Goal: Task Accomplishment & Management: Complete application form

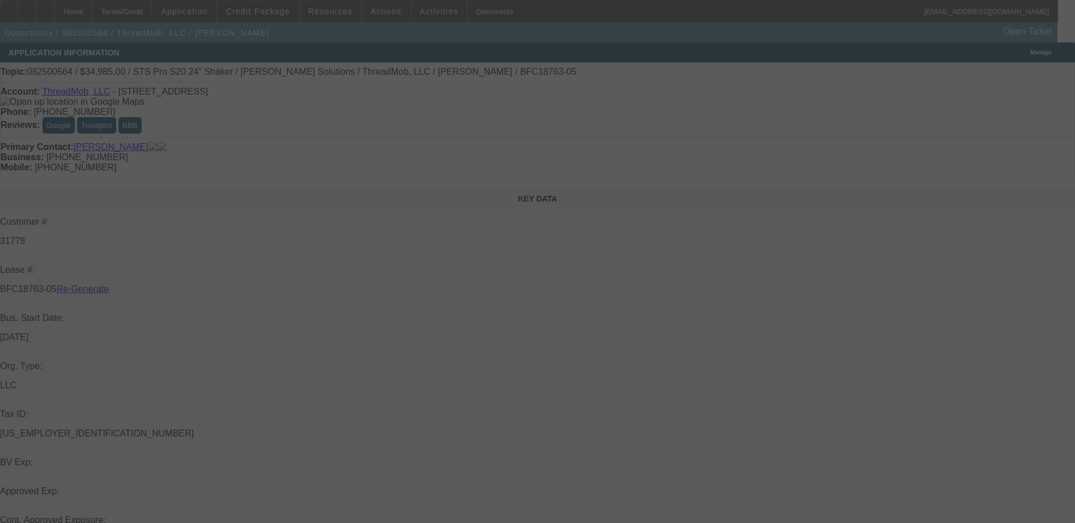
select select "3"
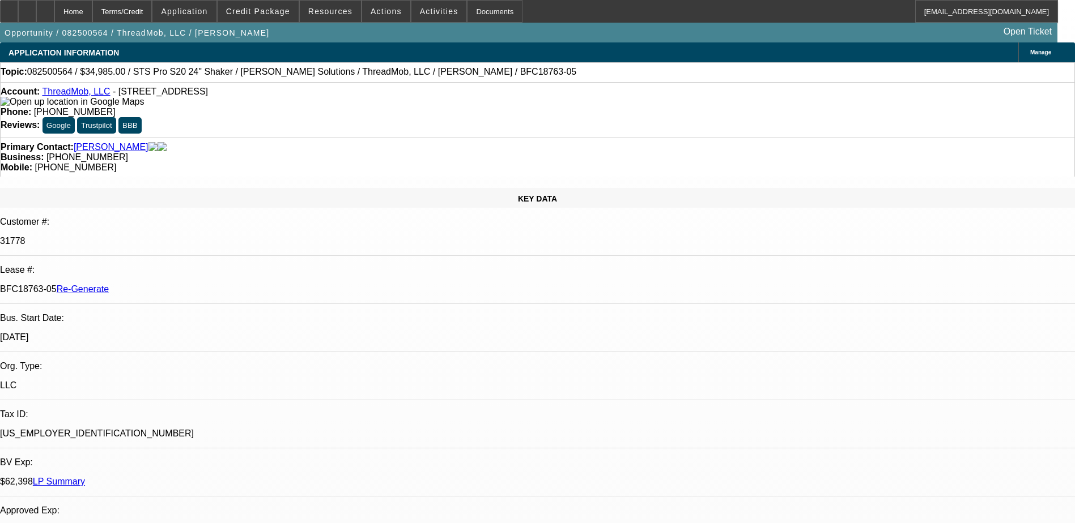
select select "0"
select select "1"
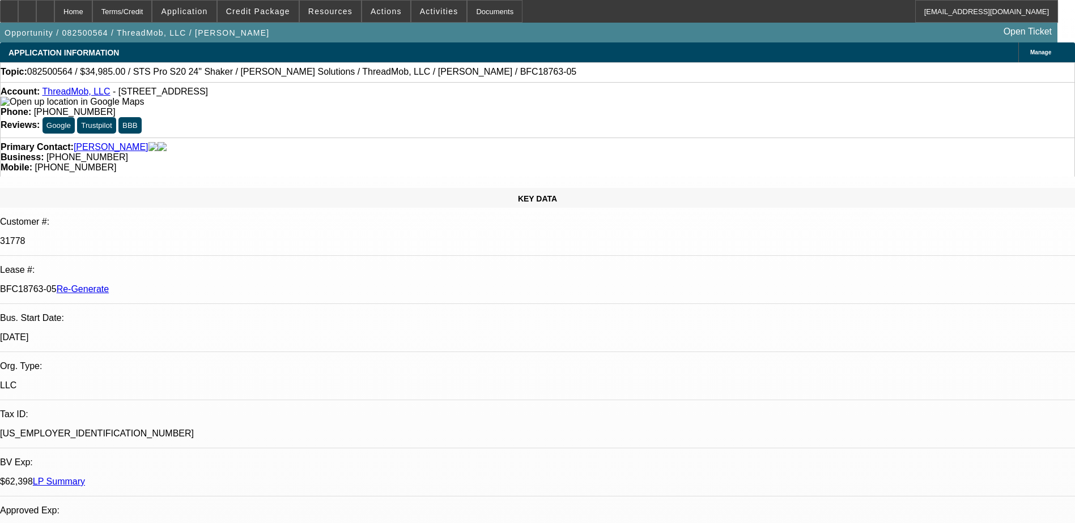
select select "6"
click at [467, 14] on div "Documents" at bounding box center [495, 11] width 56 height 23
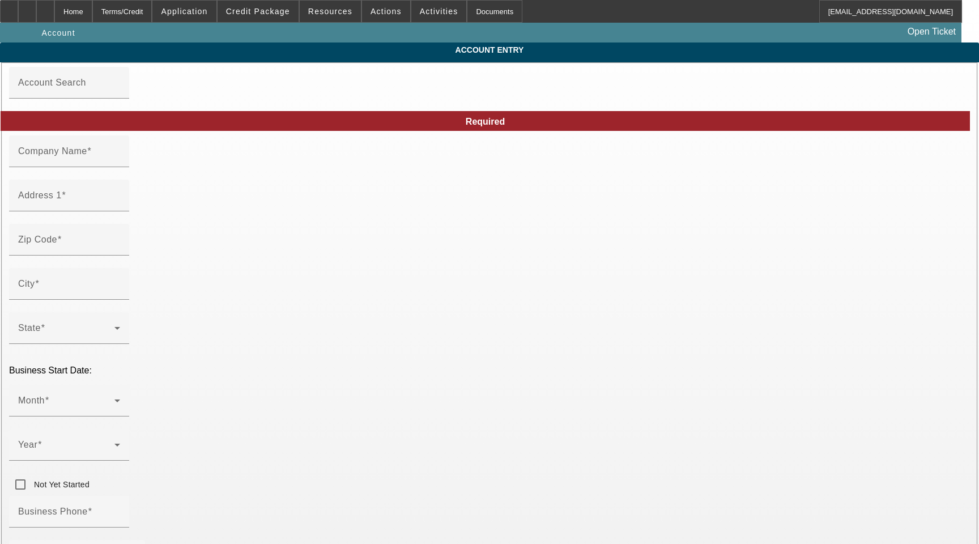
type input "ThreadMob, LLC"
type input "1 American Consumer Way"
type input "31907"
type input "Columbus"
type input "[PHONE_NUMBER]"
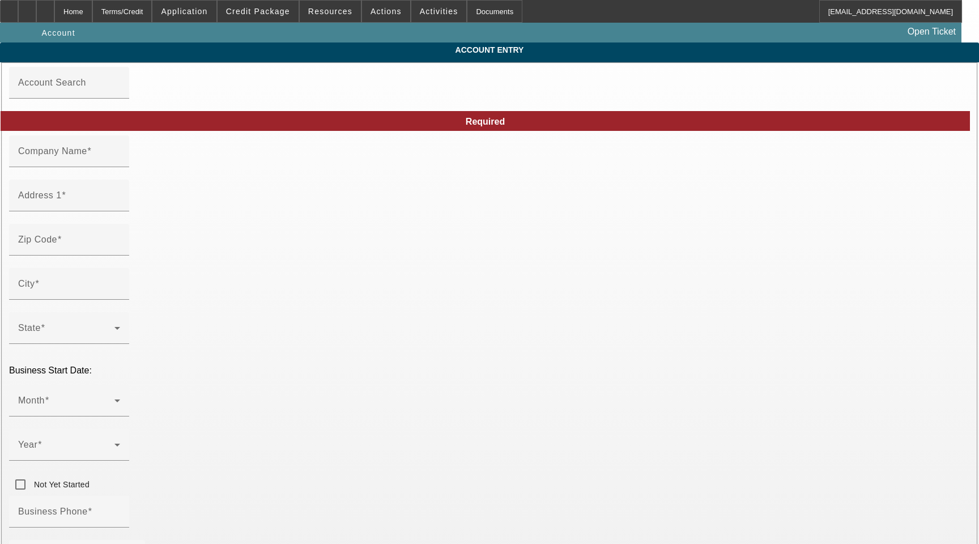
type input "ed@threadmob.com"
type input "Muscogee"
type input "[US_EMPLOYER_IDENTIFICATION_NUMBER]"
type input "Apparel decorator"
type input "https://www.threadmob.com/"
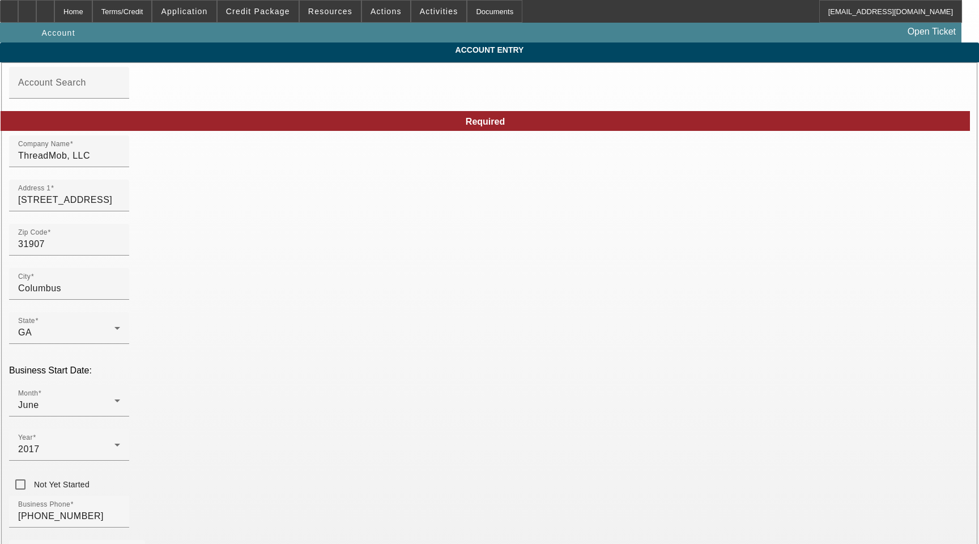
type input "8/20/2025"
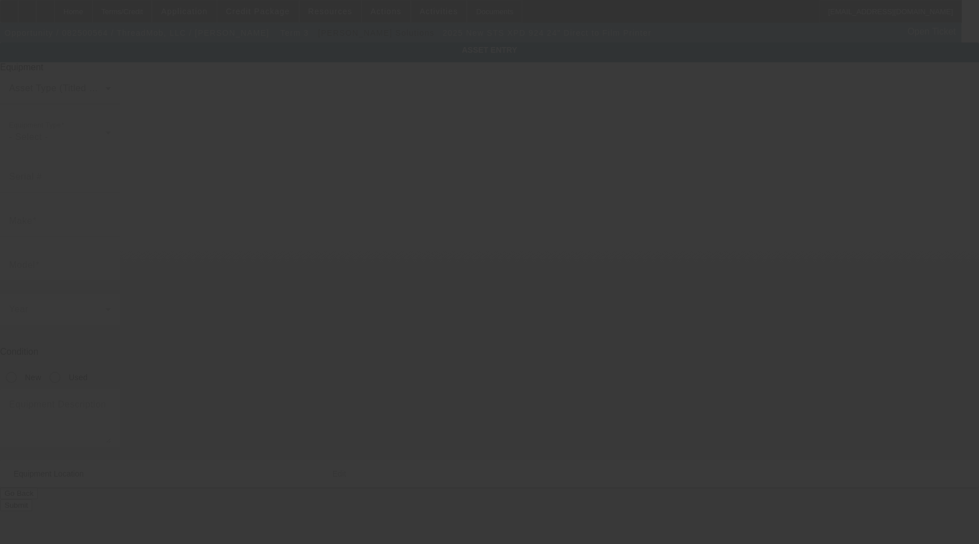
type input "STS"
type input "XPD 924 24" Direct to Film Printer"
radio input "true"
type textarea "DTF printer"
type input "[STREET_ADDRESS]"
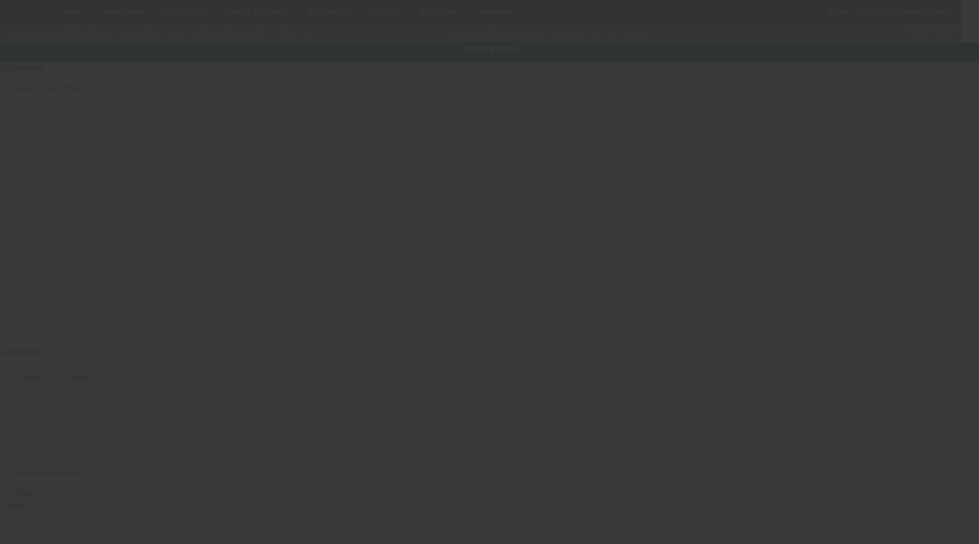
type input "Columbus"
type input "31907"
type input "Muscogee"
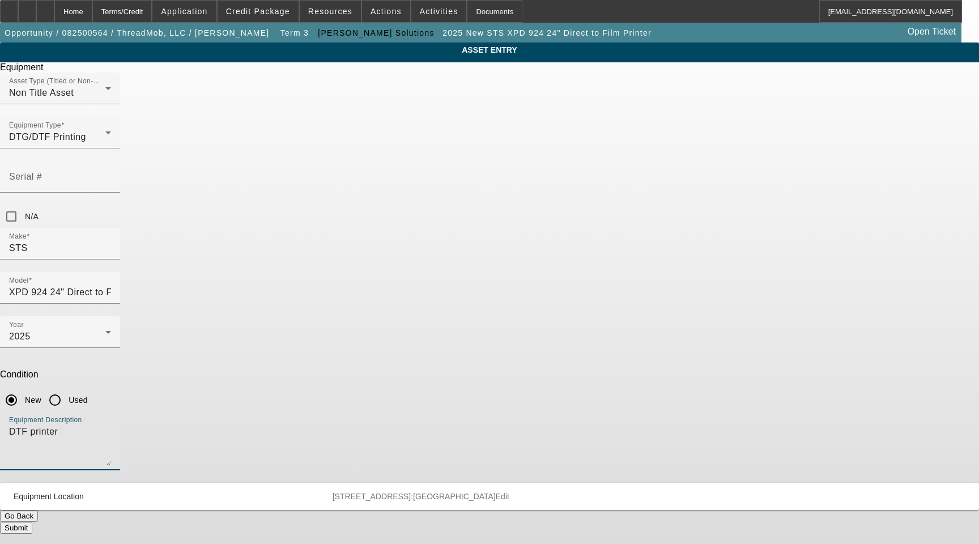
drag, startPoint x: 429, startPoint y: 296, endPoint x: 210, endPoint y: 296, distance: 219.8
click at [210, 296] on div "ASSET ENTRY Delete asset Equipment Asset Type (Titled or Non-Titled) Non Title …" at bounding box center [489, 287] width 979 height 491
type textarea "with (1) Start Up Kit, (1) Prism Pet Film 60cmx100m, (1 kg bag) Prism DTF Powde…"
click at [32, 522] on button "Submit" at bounding box center [16, 528] width 32 height 12
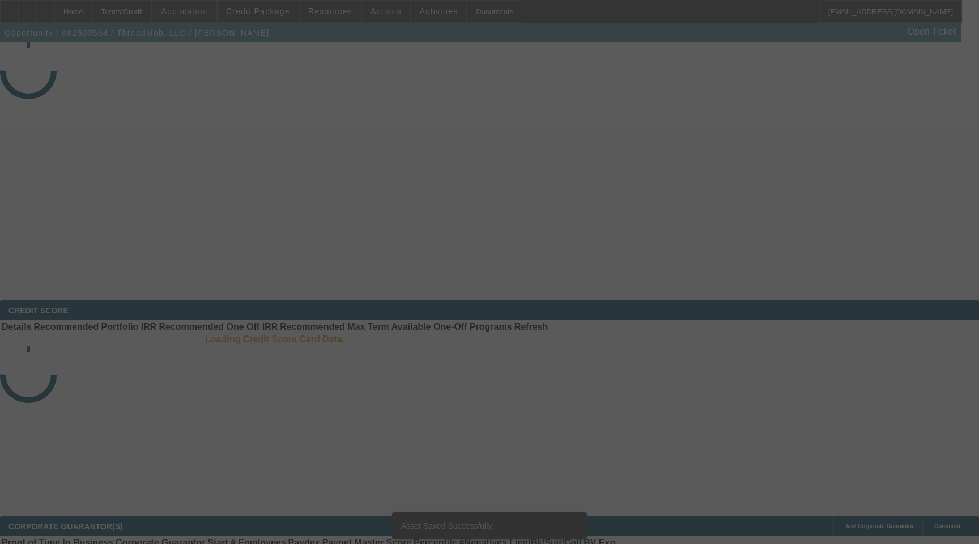
select select "3"
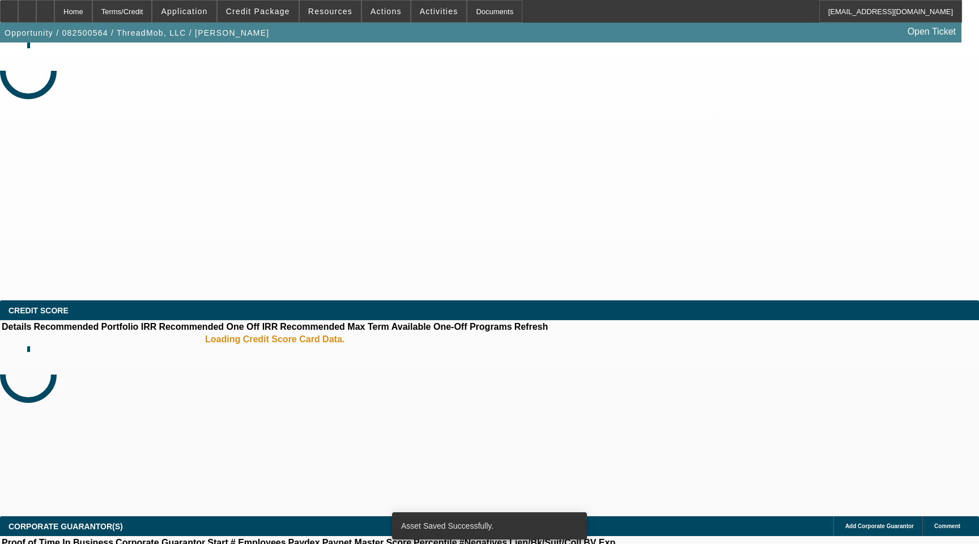
select select "0"
select select "6"
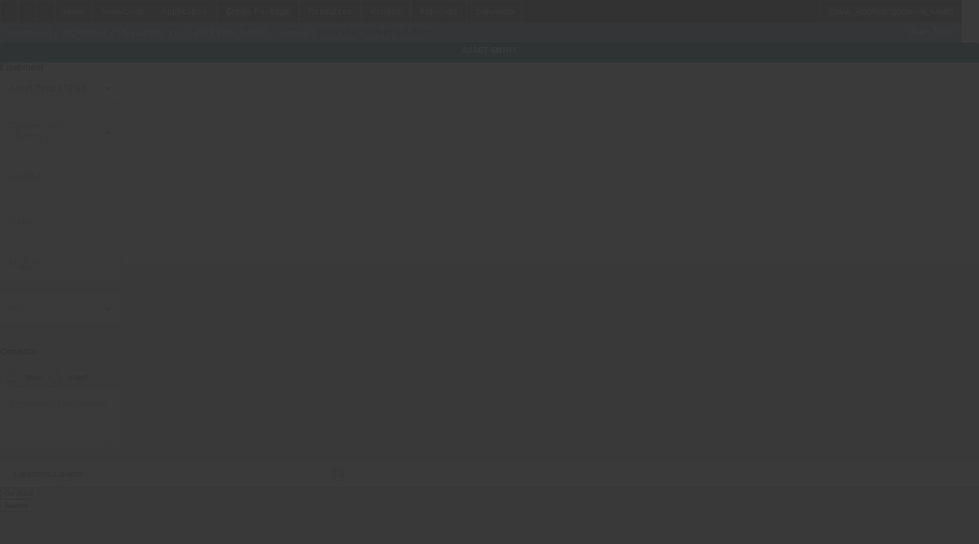
type input "STS"
type input "Pro S20 24" Shaker"
radio input "true"
type textarea "Shaker"
type input "[STREET_ADDRESS]"
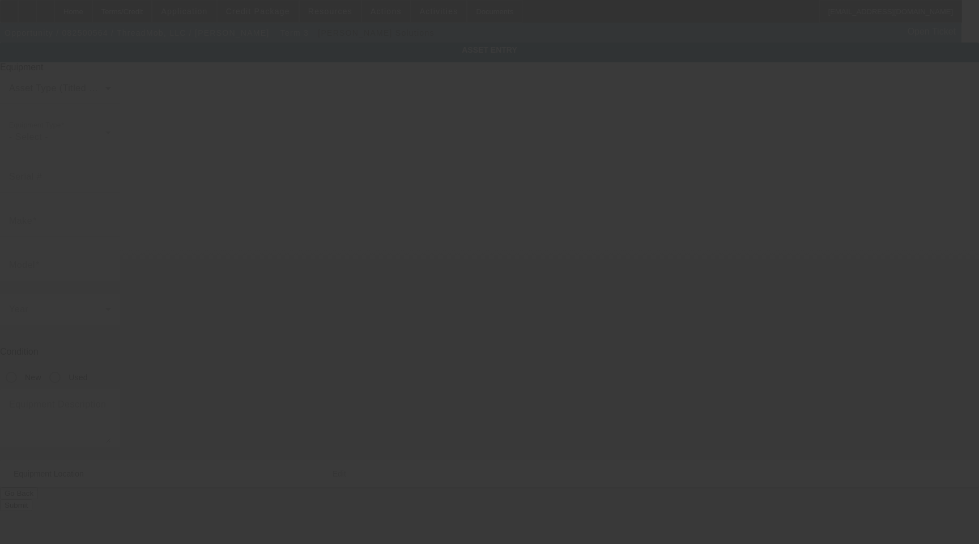
type input "Columbus"
type input "31907"
type input "Muscogee"
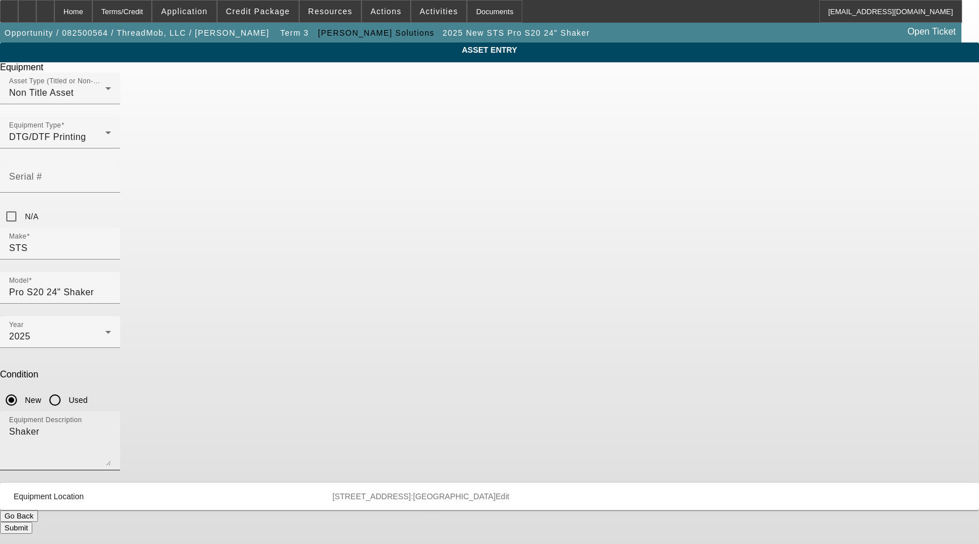
click at [111, 425] on textarea "Shaker" at bounding box center [60, 445] width 102 height 41
click at [32, 522] on button "Submit" at bounding box center [16, 528] width 32 height 12
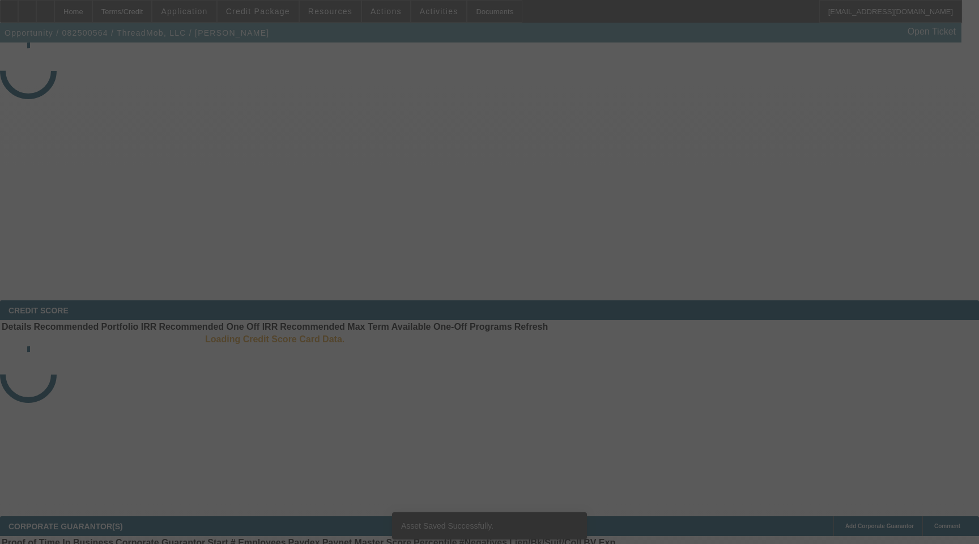
select select "3"
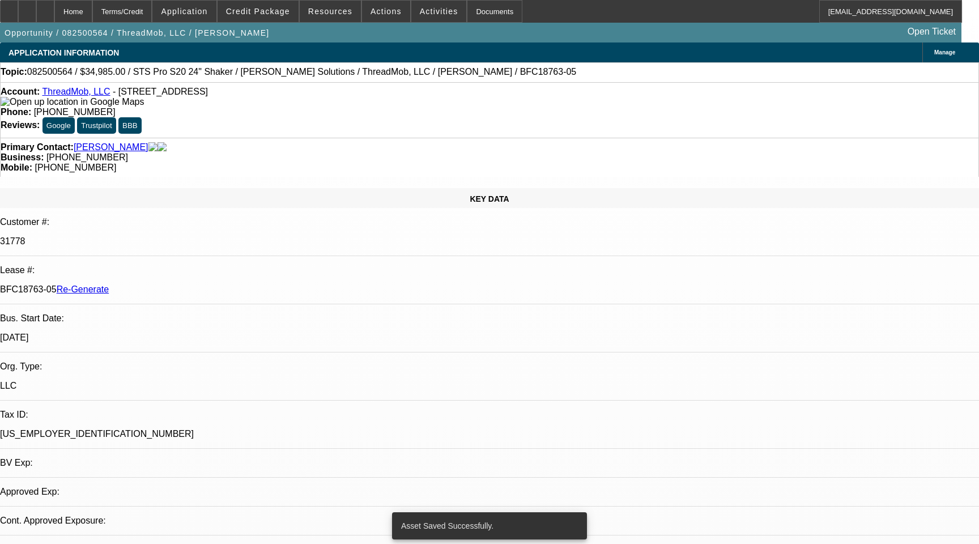
select select "0"
select select "6"
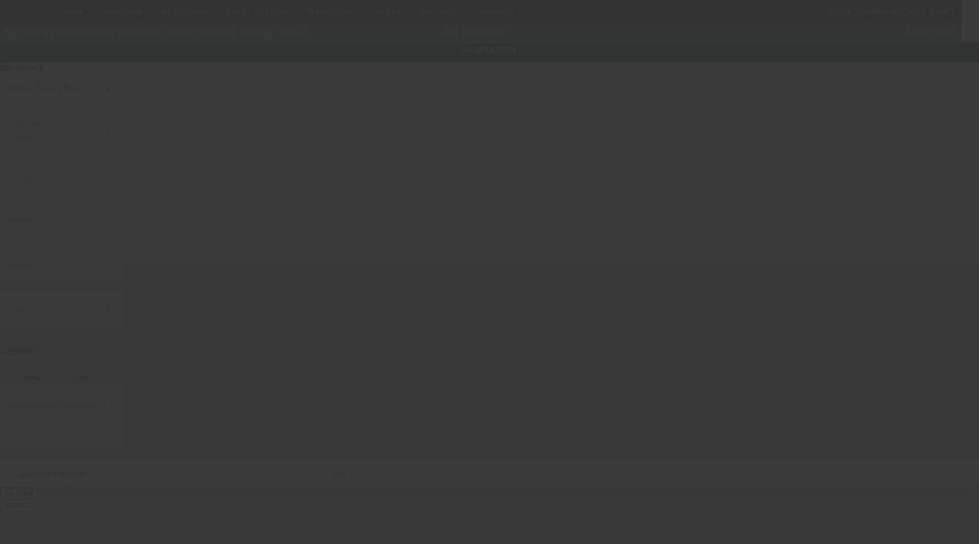
type input "[STREET_ADDRESS]"
type input "Columbus"
type input "31907"
type input "Muscogee"
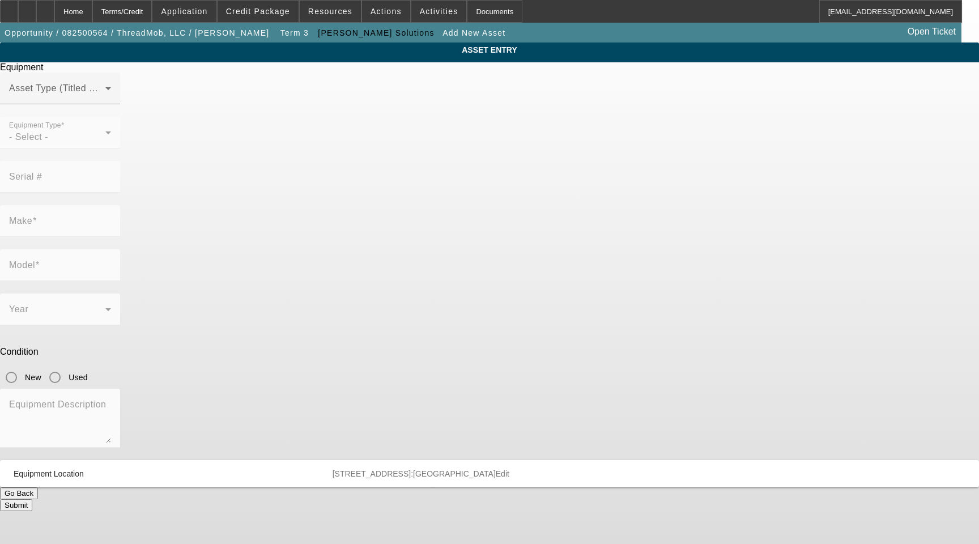
click at [120, 156] on mat-form-field "Equipment Type - Select -" at bounding box center [60, 139] width 120 height 44
click at [105, 100] on span at bounding box center [57, 93] width 96 height 14
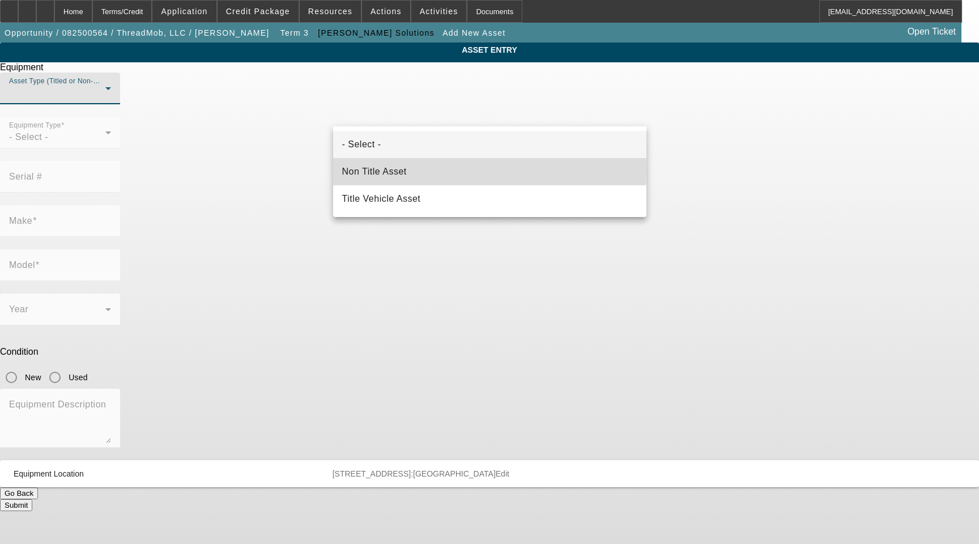
click at [380, 168] on span "Non Title Asset" at bounding box center [374, 172] width 65 height 14
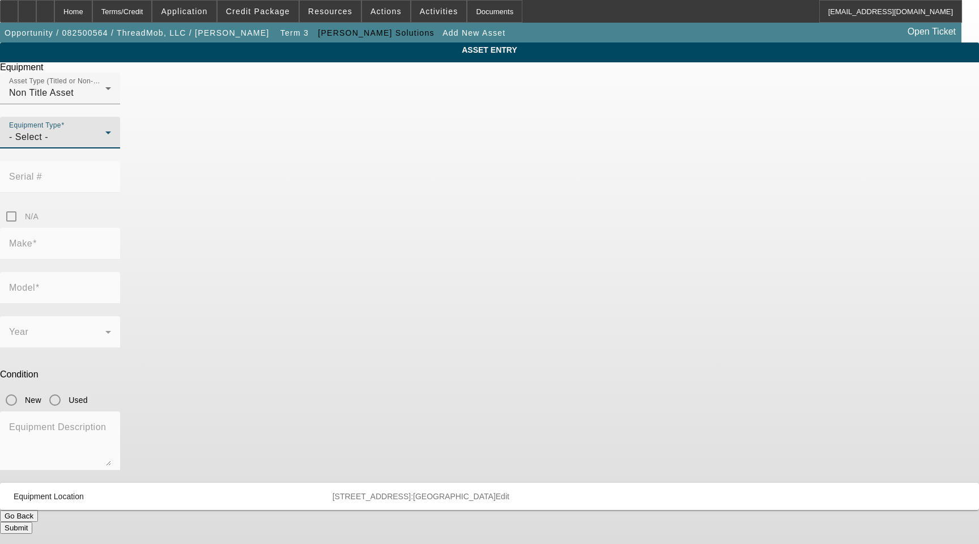
click at [105, 144] on div "- Select -" at bounding box center [57, 137] width 96 height 14
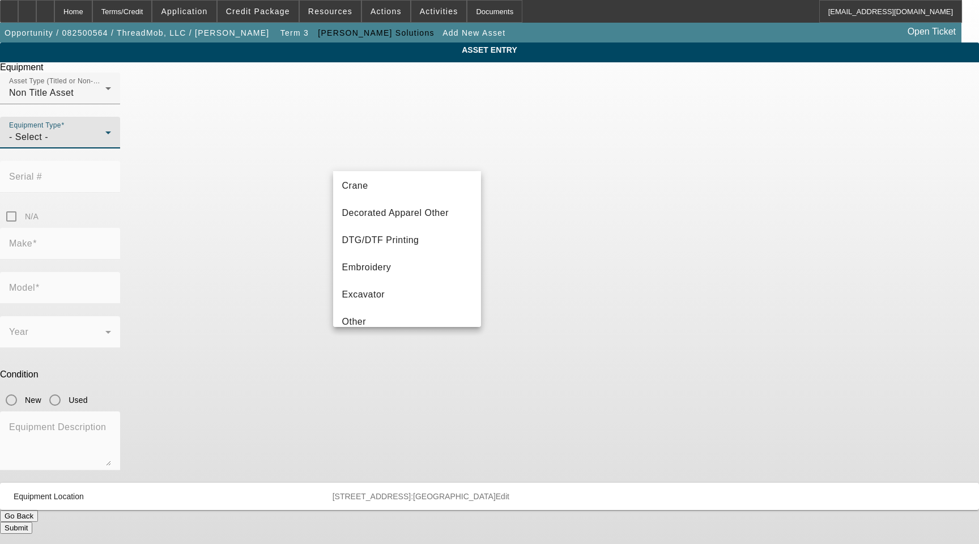
scroll to position [170, 0]
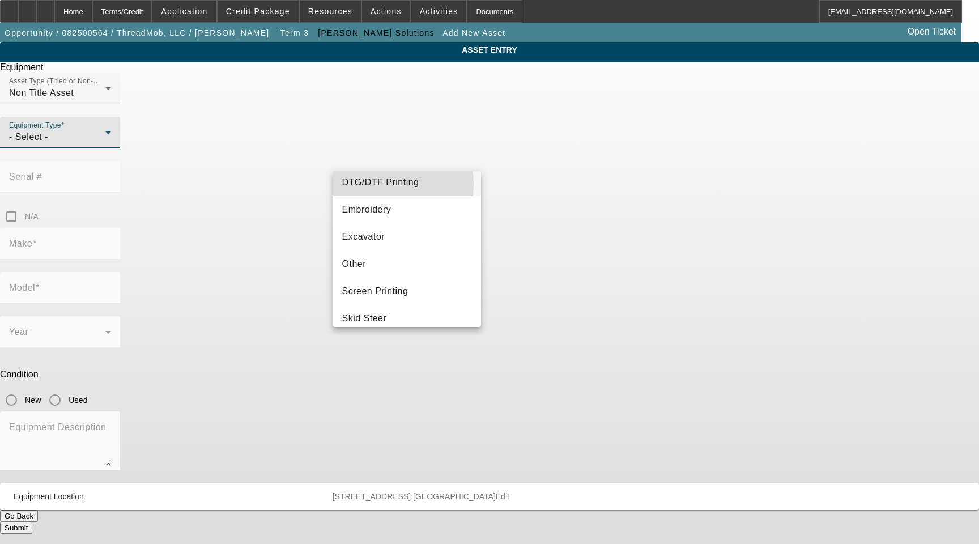
click at [380, 185] on span "DTG/DTF Printing" at bounding box center [380, 183] width 77 height 14
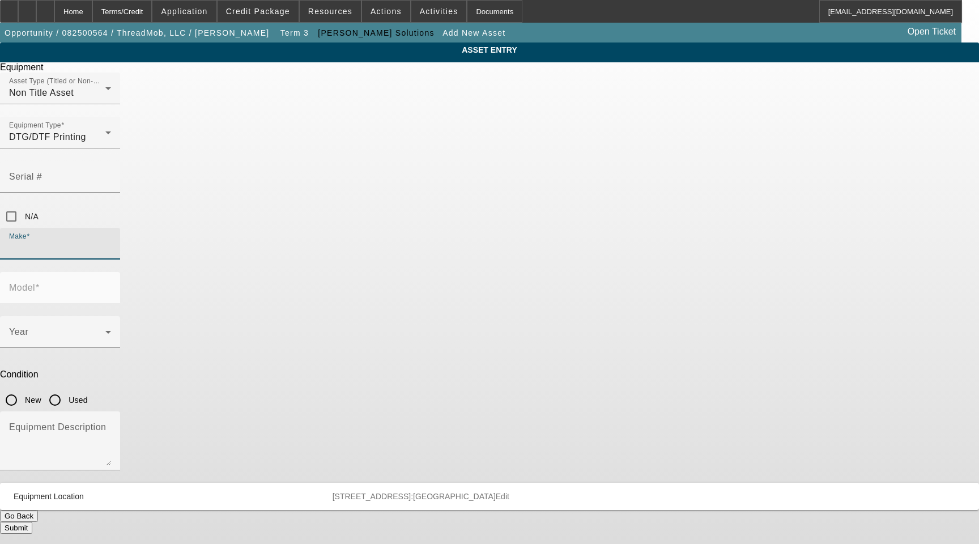
click at [111, 241] on input "Make" at bounding box center [60, 248] width 102 height 14
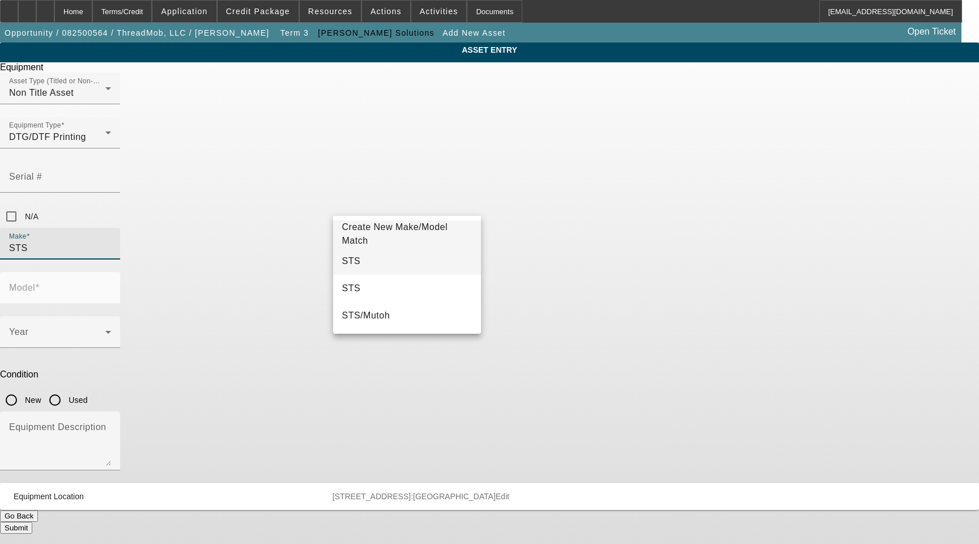
click at [368, 253] on mat-option "STS" at bounding box center [407, 261] width 148 height 27
type input "STS"
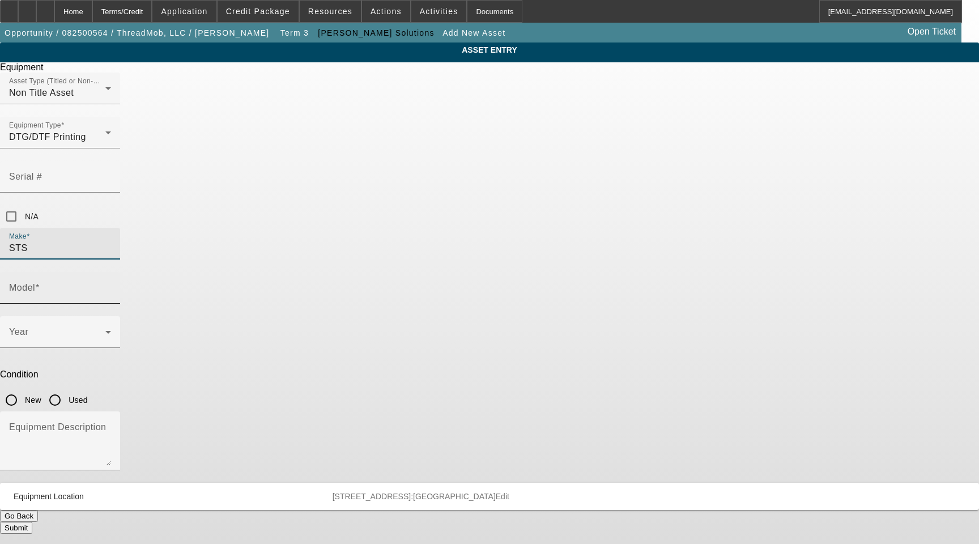
click at [111, 286] on input "Model" at bounding box center [60, 293] width 102 height 14
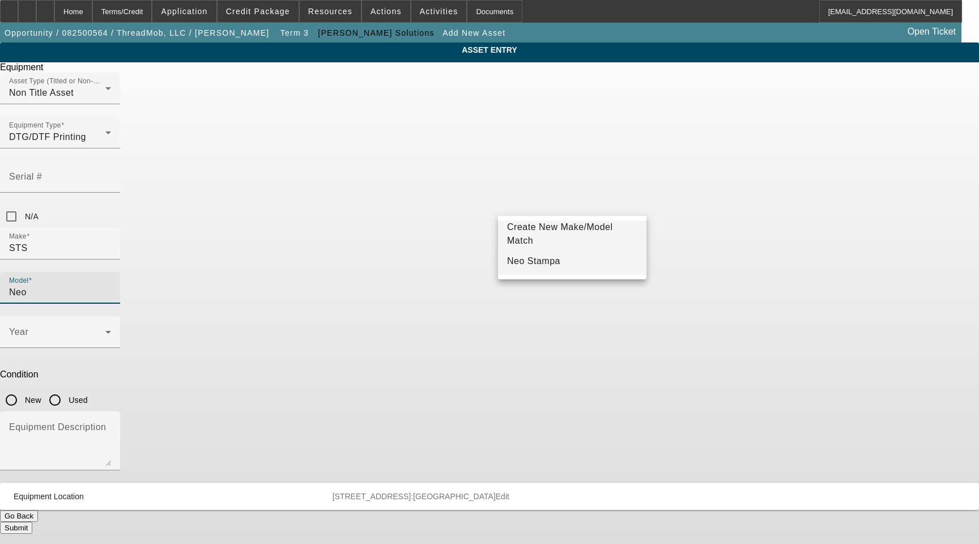
click at [535, 260] on span "Neo Stampa" at bounding box center [533, 261] width 53 height 10
type input "Neo Stampa"
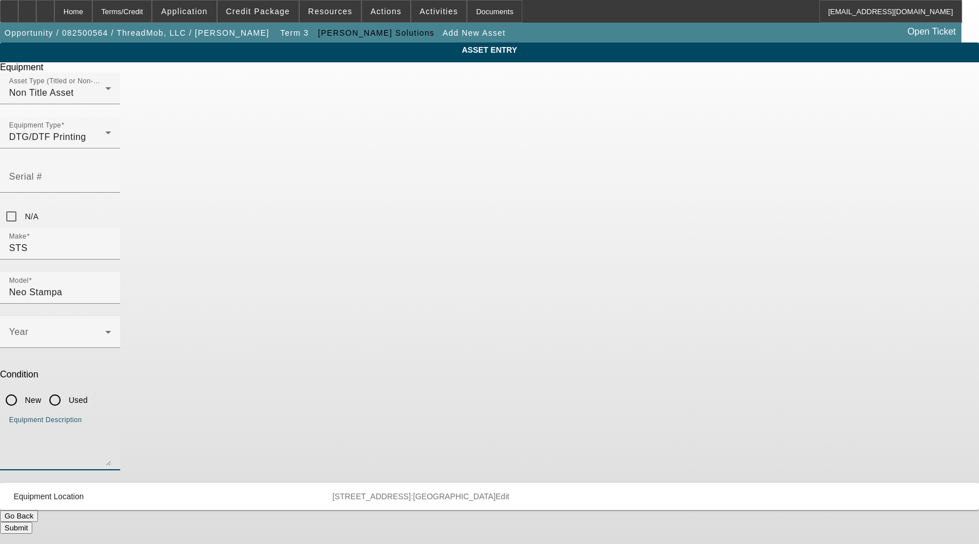
click at [111, 425] on textarea "Equipment Description" at bounding box center [60, 445] width 102 height 41
type textarea "RIP Software with Dongle"
click at [32, 522] on button "Submit" at bounding box center [16, 528] width 32 height 12
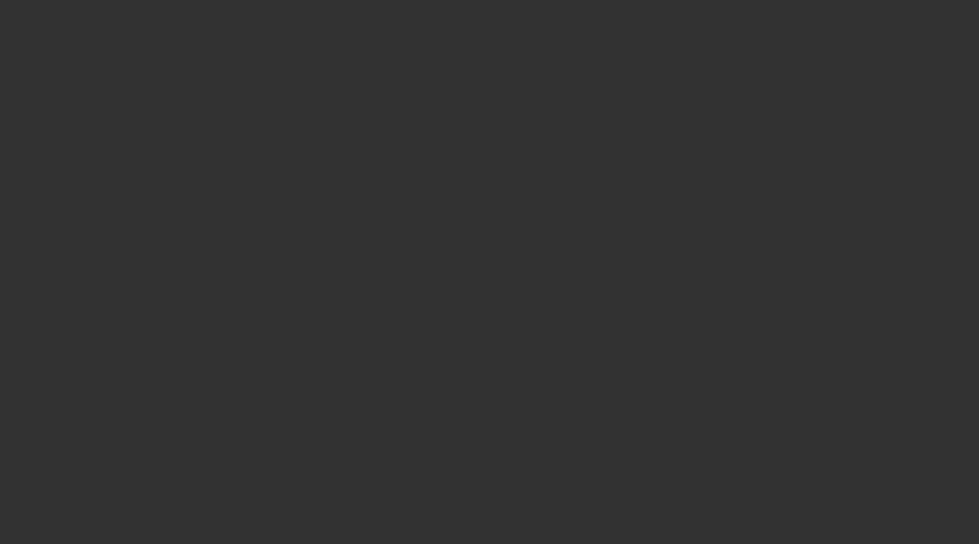
select select "3"
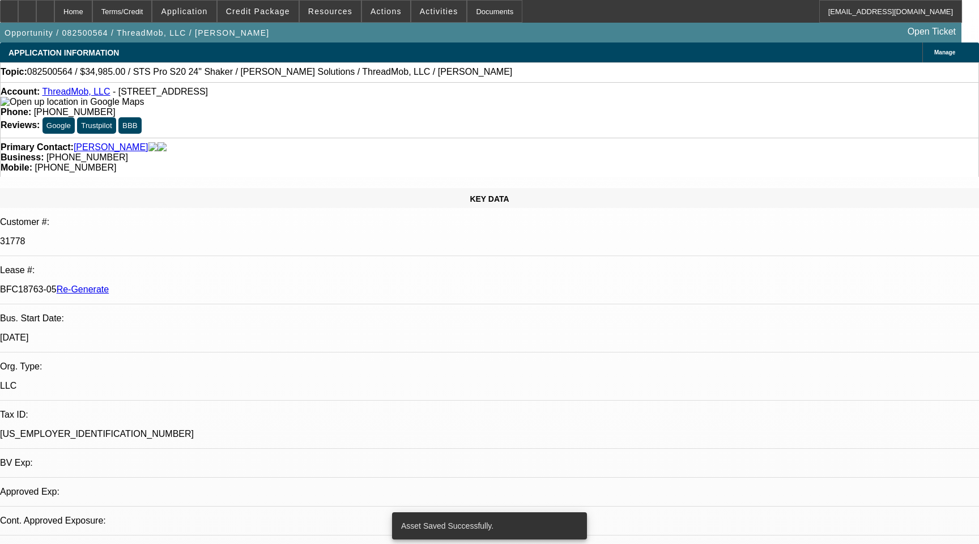
select select "0"
select select "6"
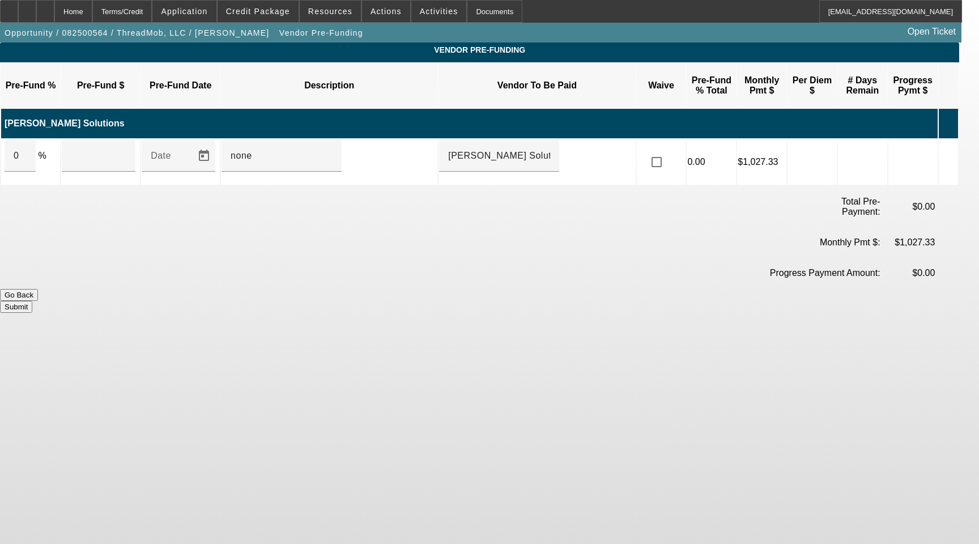
click at [951, 151] on icon at bounding box center [944, 161] width 11 height 21
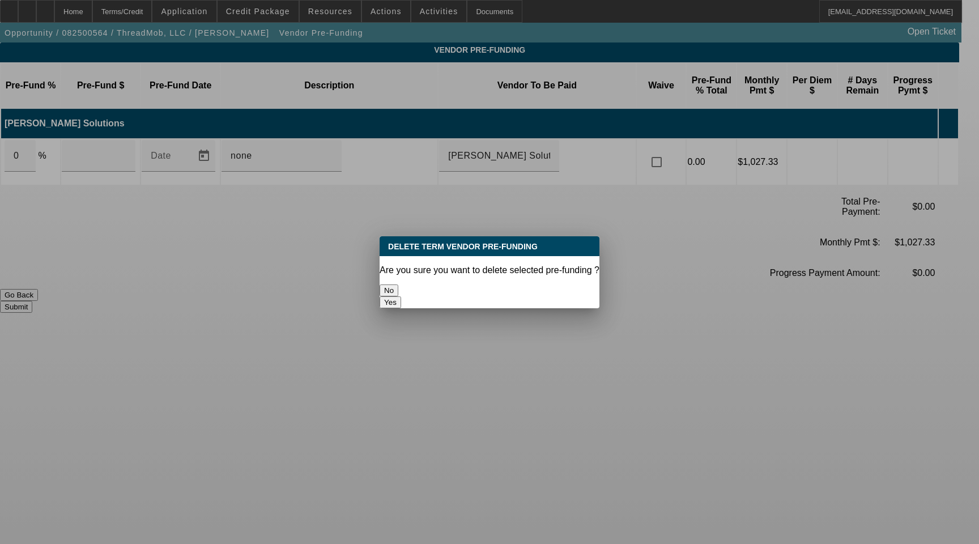
click at [401, 296] on button "Yes" at bounding box center [391, 302] width 22 height 12
